Goal: Use online tool/utility: Utilize a website feature to perform a specific function

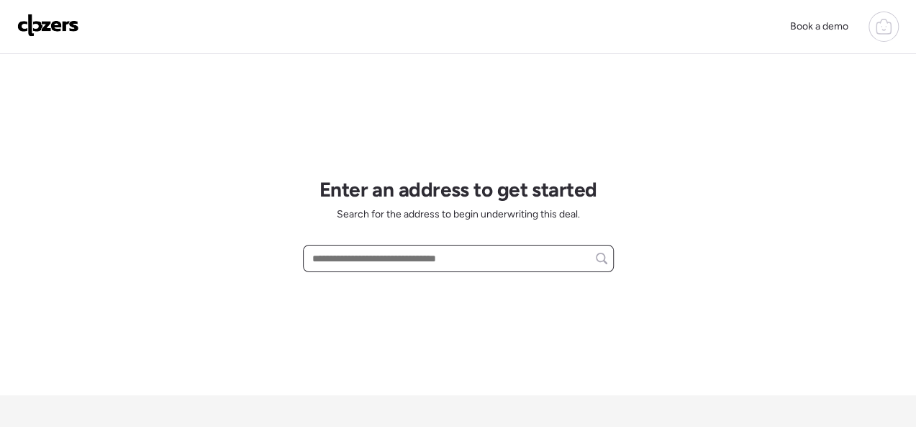
click at [400, 258] on input "text" at bounding box center [458, 258] width 298 height 20
paste input "**********"
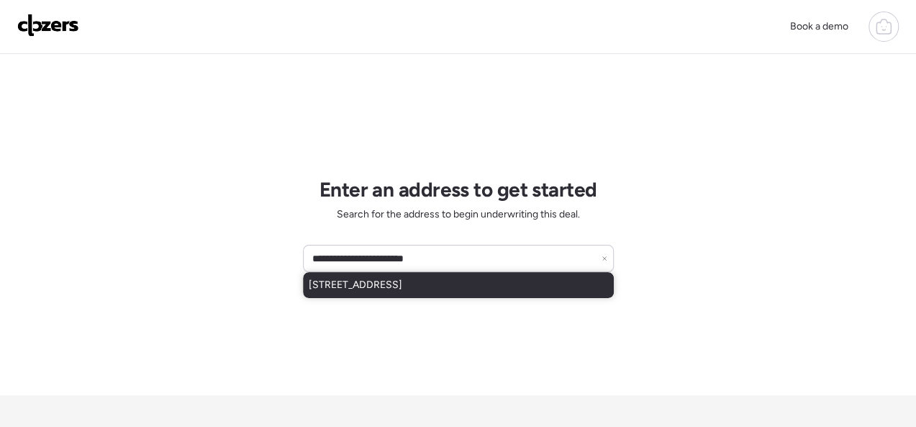
click at [402, 284] on span "[STREET_ADDRESS]" at bounding box center [356, 285] width 94 height 14
type input "**********"
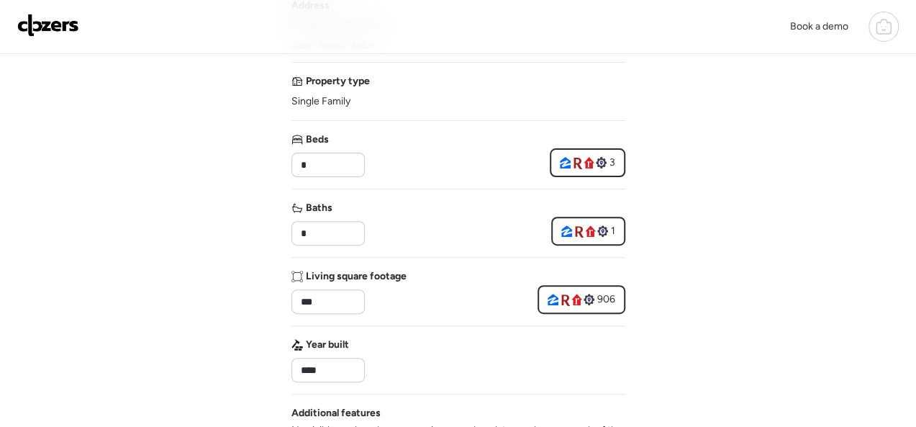
scroll to position [144, 0]
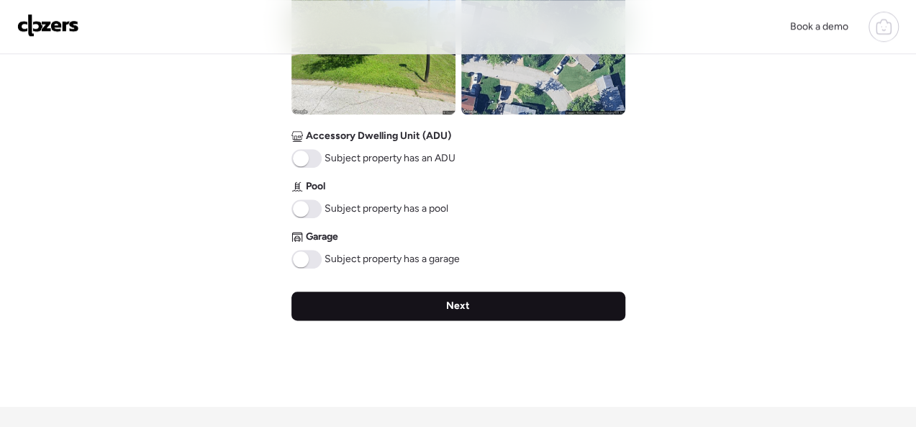
click at [452, 304] on span "Next" at bounding box center [458, 306] width 24 height 14
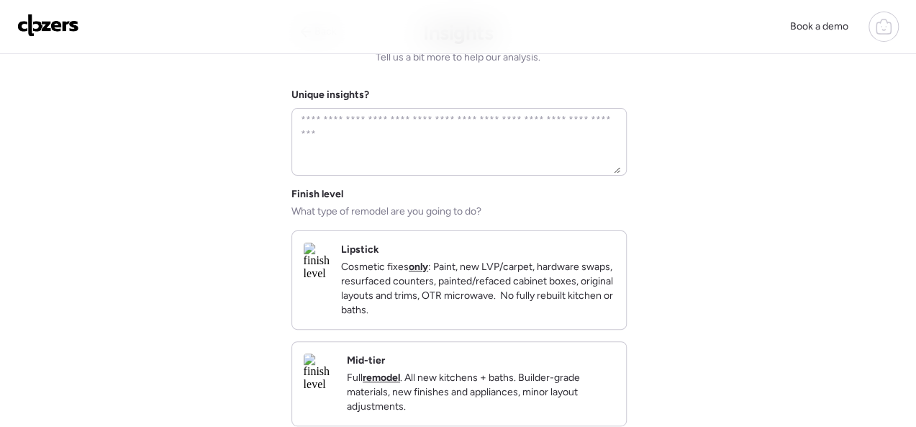
scroll to position [0, 0]
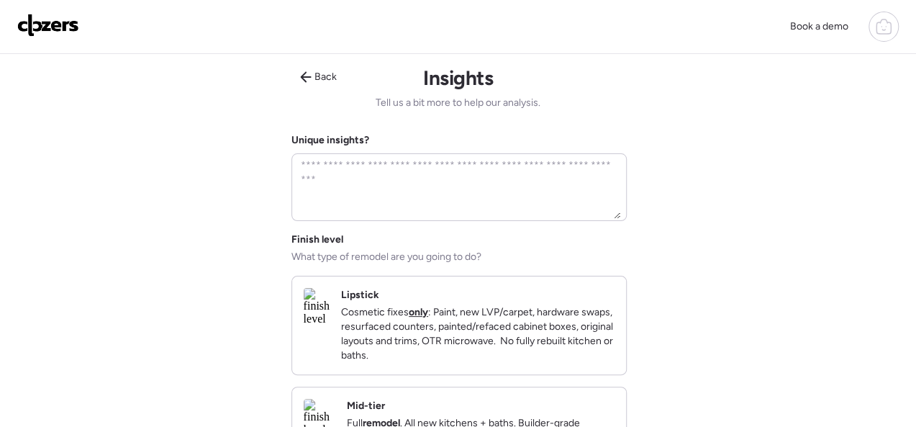
click at [434, 309] on p "Cosmetic fixes only : Paint, new LVP/carpet, hardware swaps, resurfaced counter…" at bounding box center [477, 334] width 273 height 58
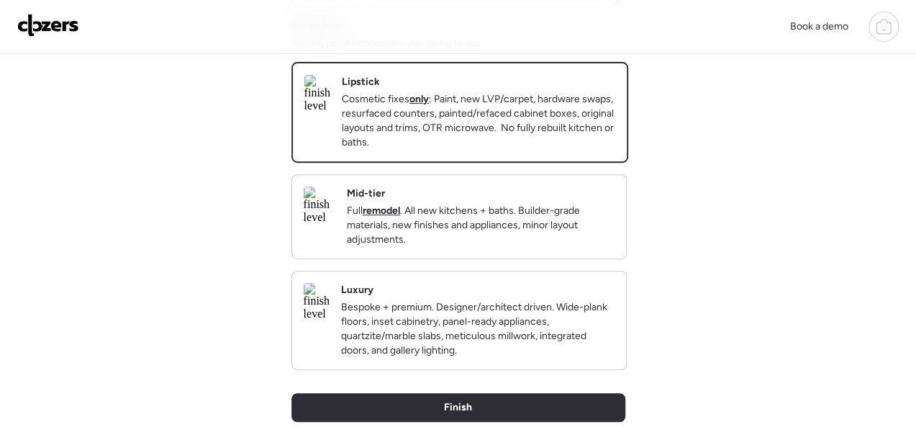
scroll to position [216, 0]
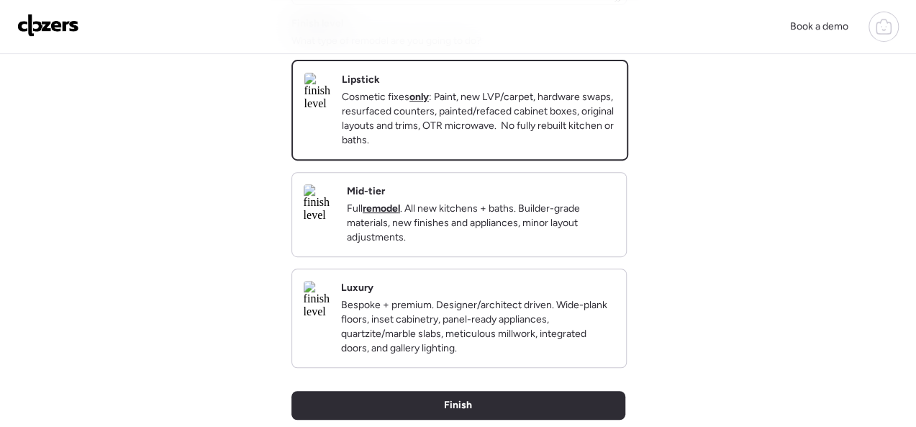
click at [465, 245] on p "Full remodel . All new kitchens + baths. Builder-grade materials, new finishes …" at bounding box center [481, 222] width 268 height 43
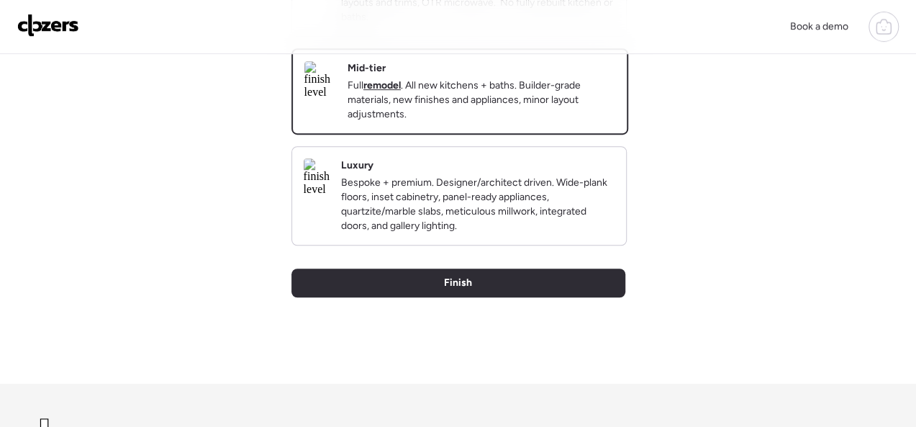
scroll to position [495, 0]
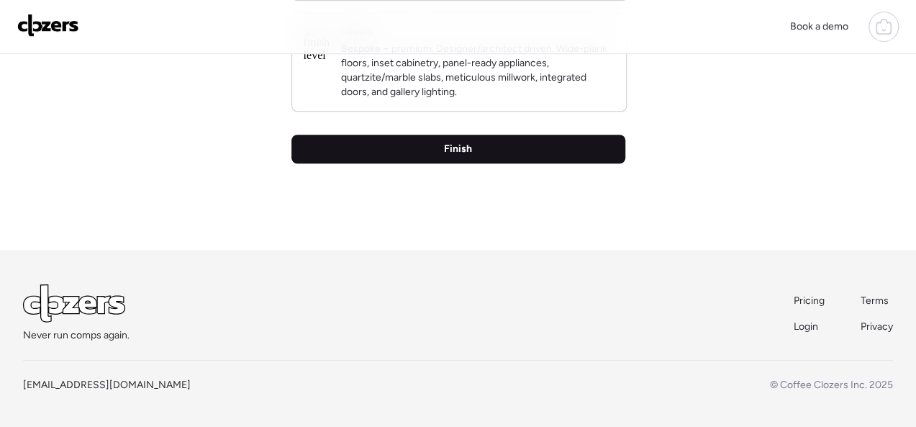
click at [453, 150] on span "Finish" at bounding box center [458, 149] width 28 height 14
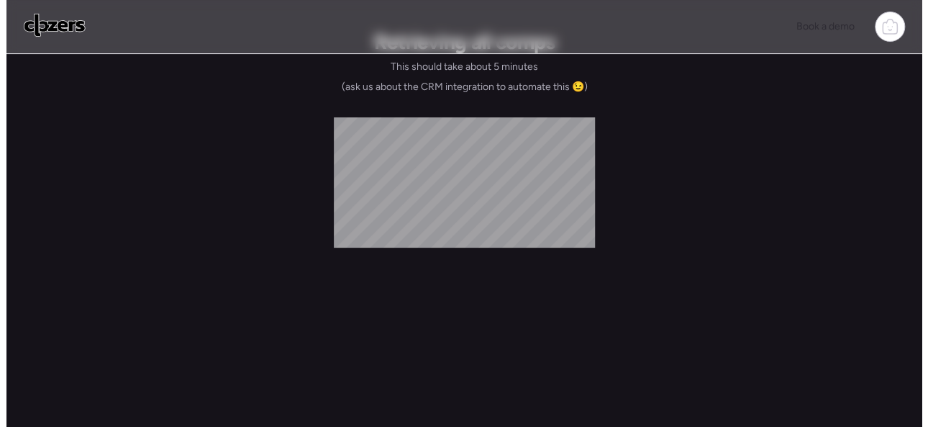
scroll to position [0, 0]
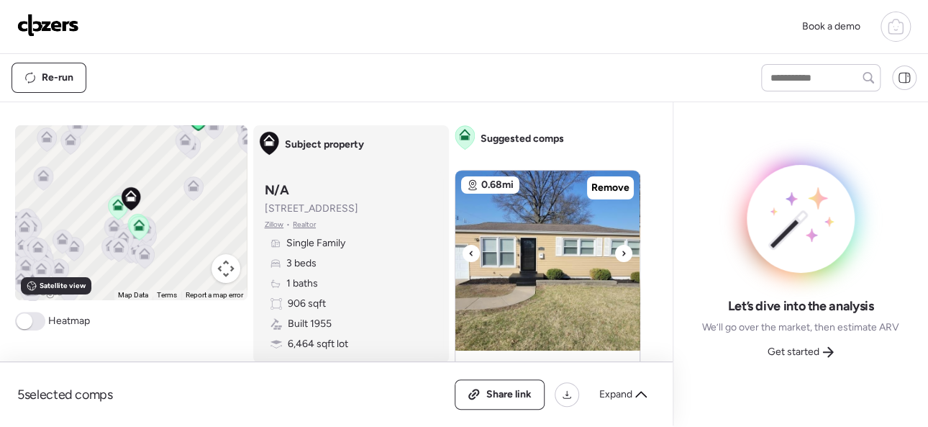
scroll to position [72, 0]
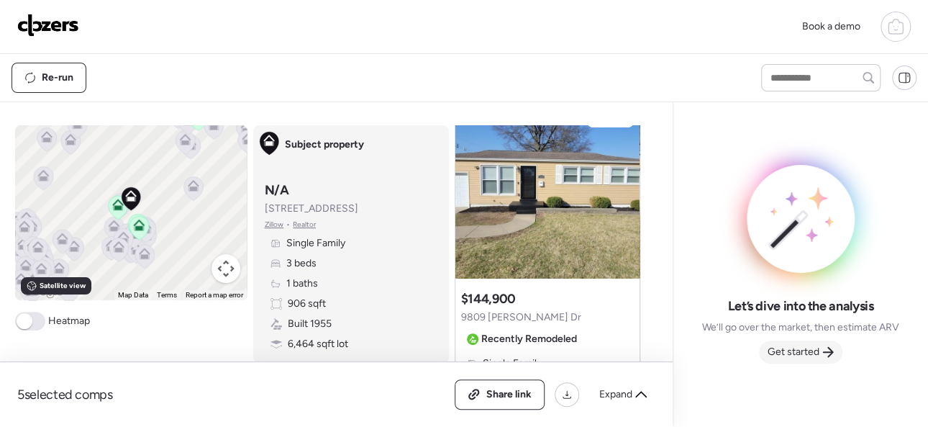
click at [800, 348] on span "Get started" at bounding box center [794, 352] width 52 height 14
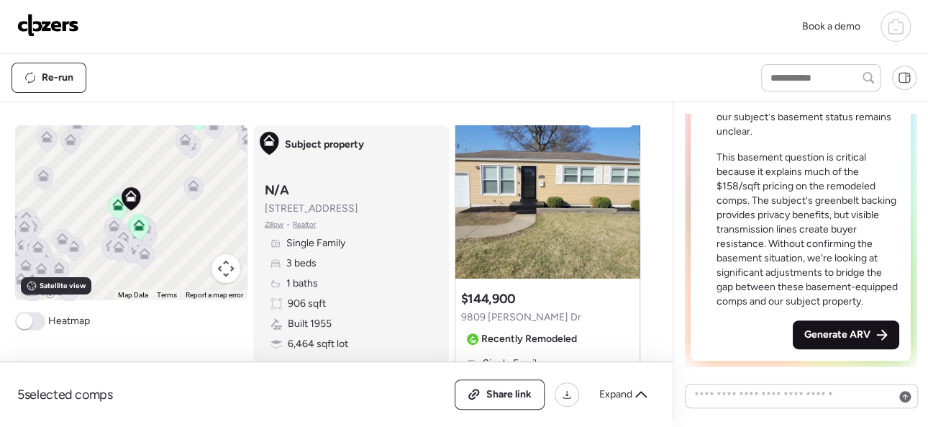
click at [809, 333] on span "Generate ARV" at bounding box center [837, 334] width 66 height 14
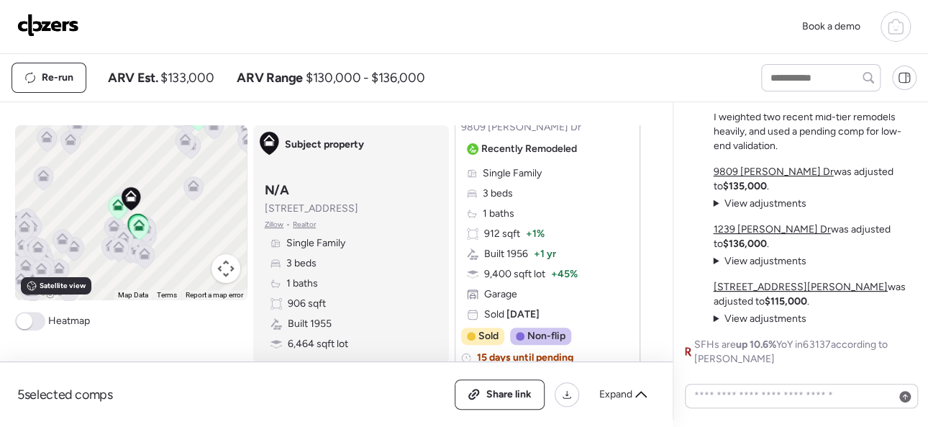
scroll to position [288, 0]
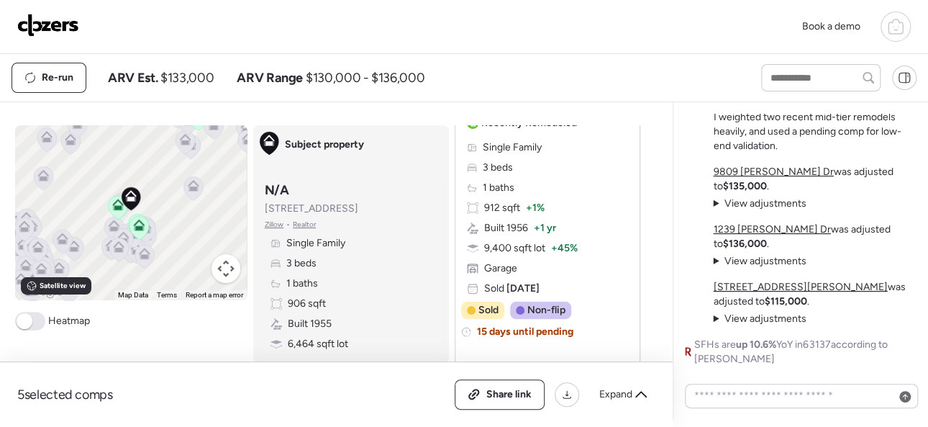
click at [768, 209] on span "View adjustments" at bounding box center [765, 203] width 82 height 12
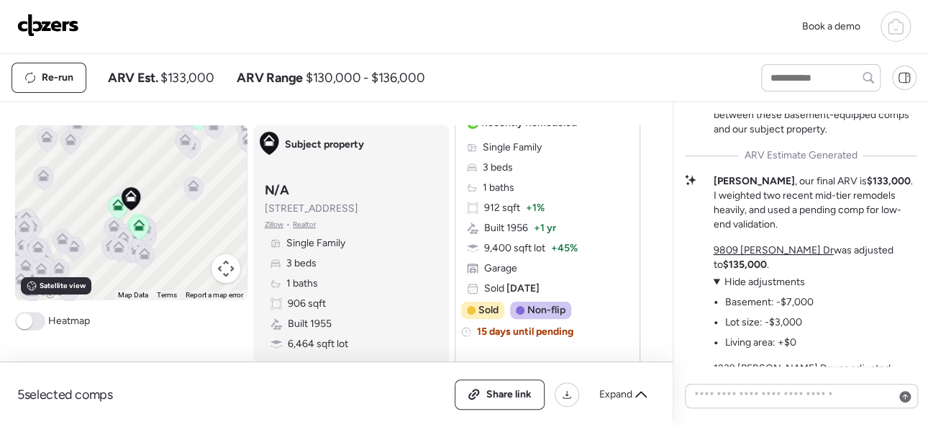
scroll to position [-144, 0]
